Goal: Transaction & Acquisition: Purchase product/service

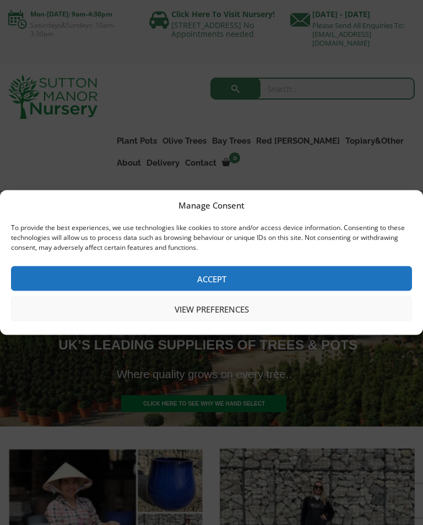
click at [113, 282] on button "Accept" at bounding box center [211, 278] width 401 height 25
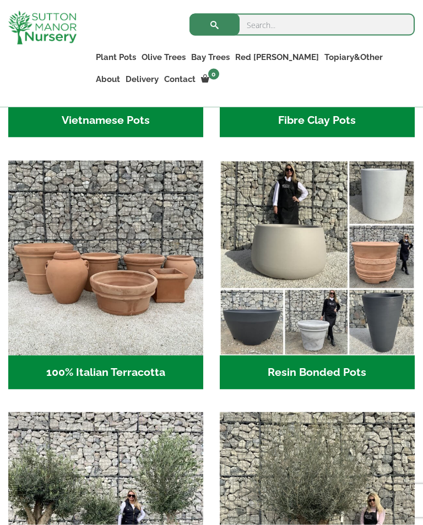
scroll to position [522, 0]
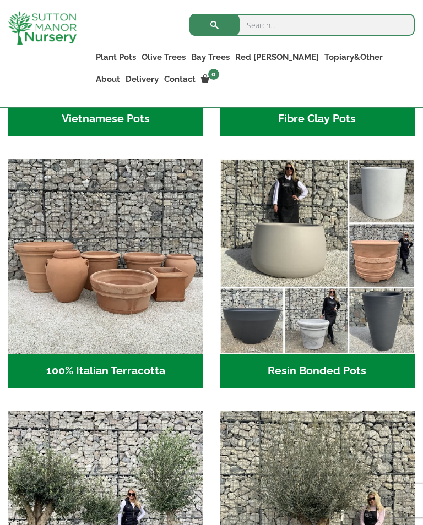
click at [78, 380] on h2 "100% Italian Terracotta (26)" at bounding box center [105, 371] width 195 height 34
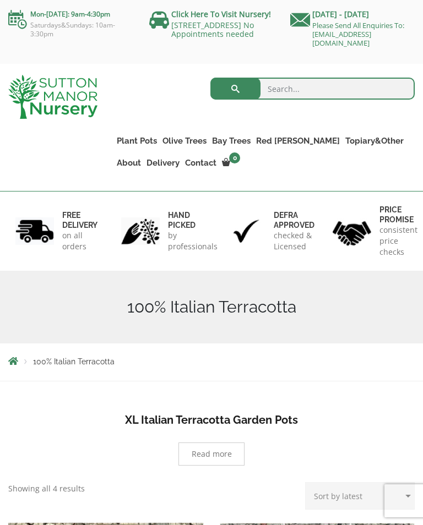
click at [0, 0] on link "Red [PERSON_NAME] Standards" at bounding box center [0, 0] width 0 height 0
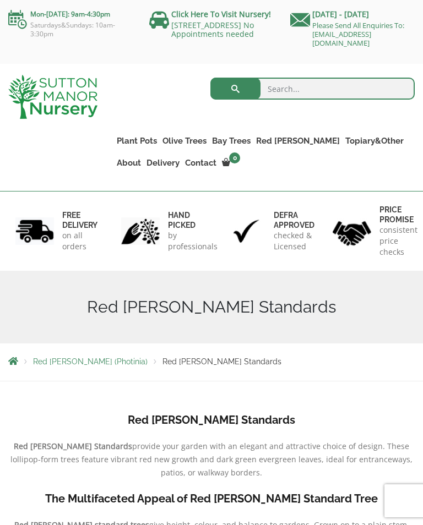
click at [232, 143] on link "Bay Trees" at bounding box center [231, 140] width 44 height 15
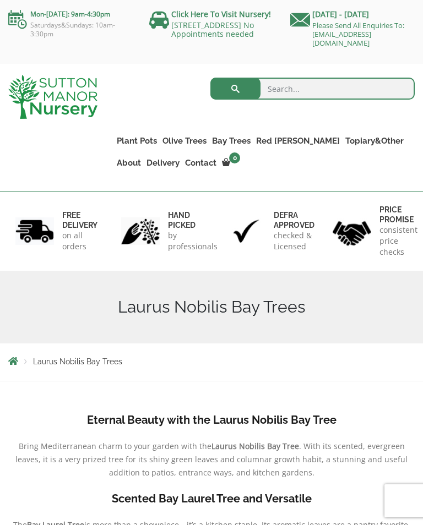
click at [0, 0] on link "Citrus Lemon Trees" at bounding box center [0, 0] width 0 height 0
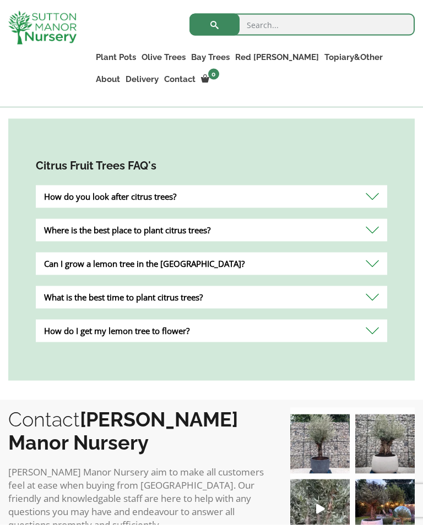
scroll to position [479, 0]
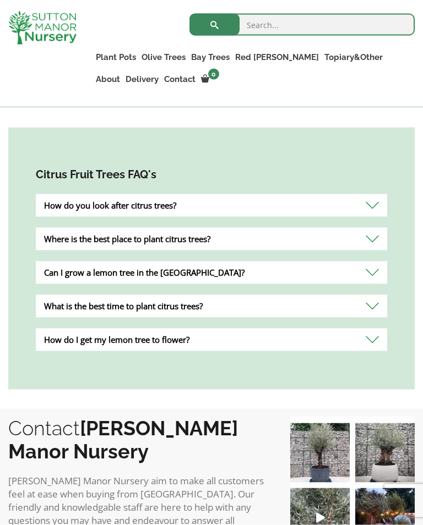
click at [309, 241] on div "Where is the best place to plant citrus trees?" at bounding box center [211, 239] width 351 height 23
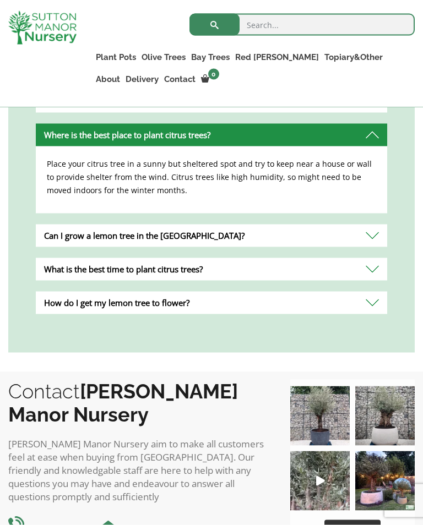
scroll to position [617, 0]
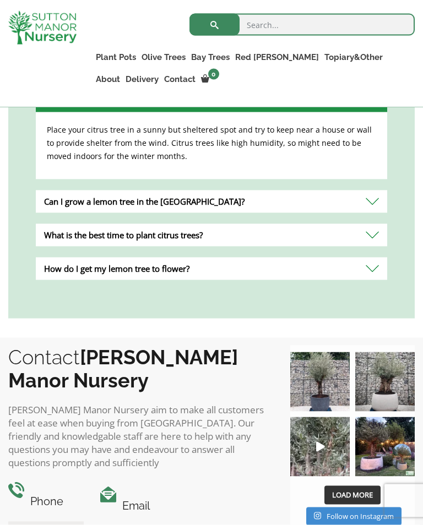
click at [338, 235] on div "What is the best time to plant citrus trees?" at bounding box center [211, 235] width 351 height 23
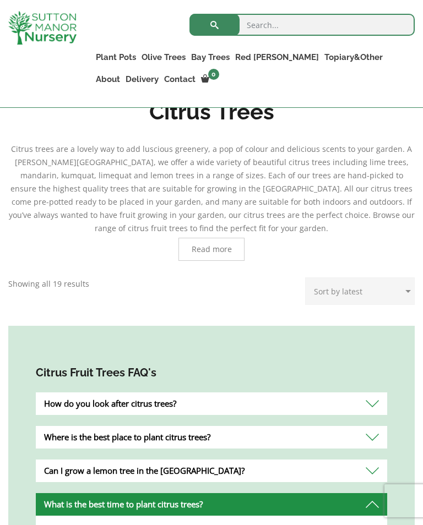
scroll to position [280, 0]
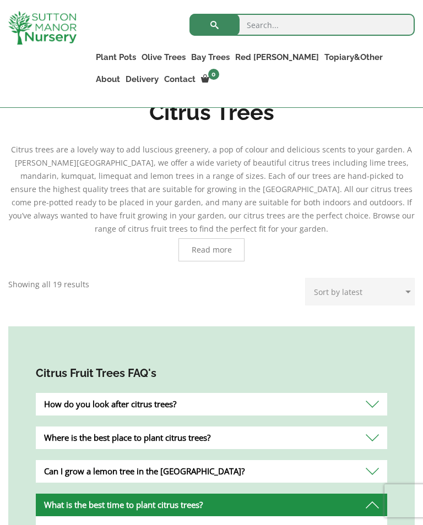
click at [419, 176] on div "Citrus Trees Citrus trees are a lovely way to add luscious greenery, a pop of c…" at bounding box center [211, 371] width 423 height 558
click at [0, 0] on link "Shallow Bowl Grande" at bounding box center [0, 0] width 0 height 0
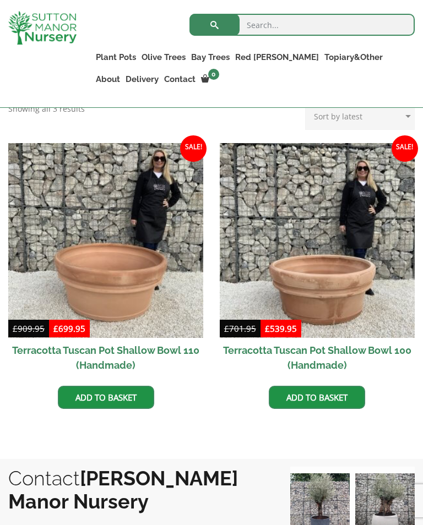
scroll to position [619, 0]
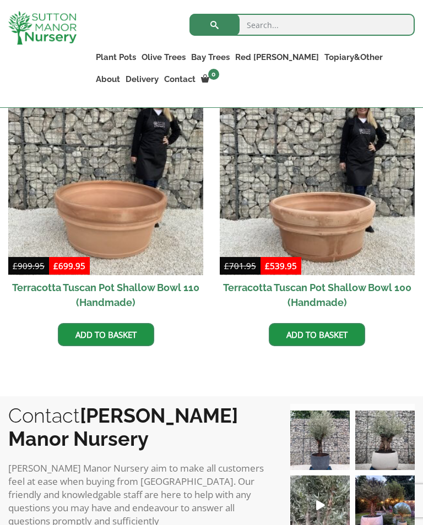
click at [320, 324] on link "Add to basket" at bounding box center [317, 334] width 96 height 23
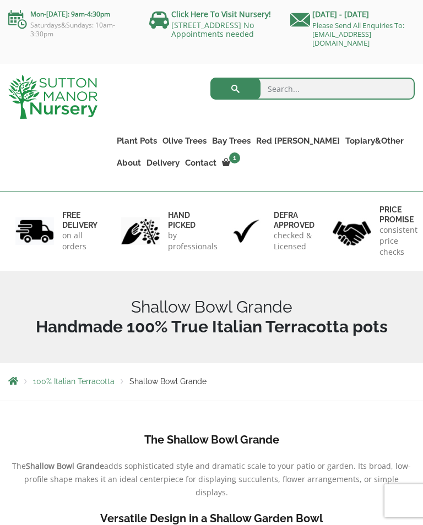
click at [0, 0] on link "Red [PERSON_NAME] (Photinia) Floating Cloud Trees" at bounding box center [0, 0] width 0 height 0
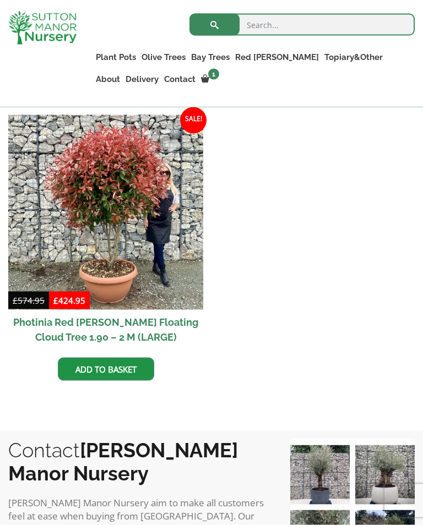
scroll to position [854, 0]
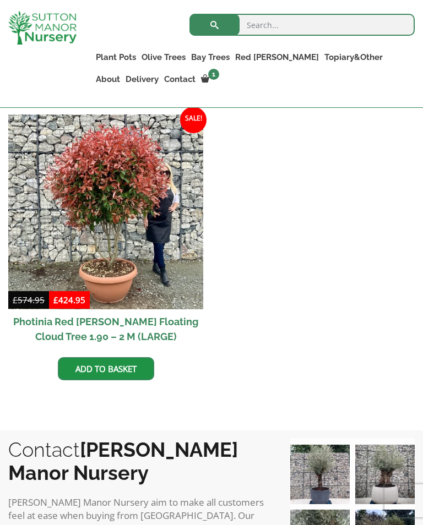
click at [0, 0] on link "Rolled Rim Classico" at bounding box center [0, 0] width 0 height 0
